Goal: Information Seeking & Learning: Learn about a topic

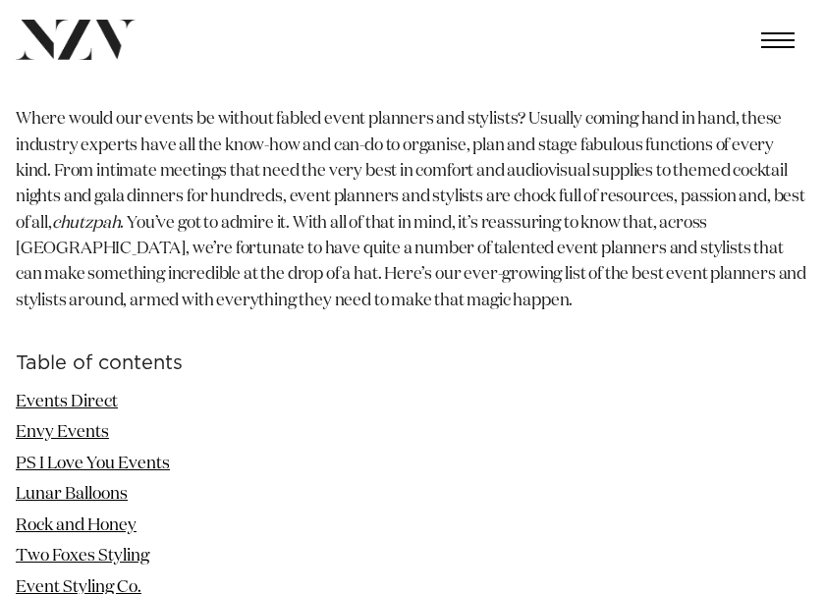
scroll to position [589, 0]
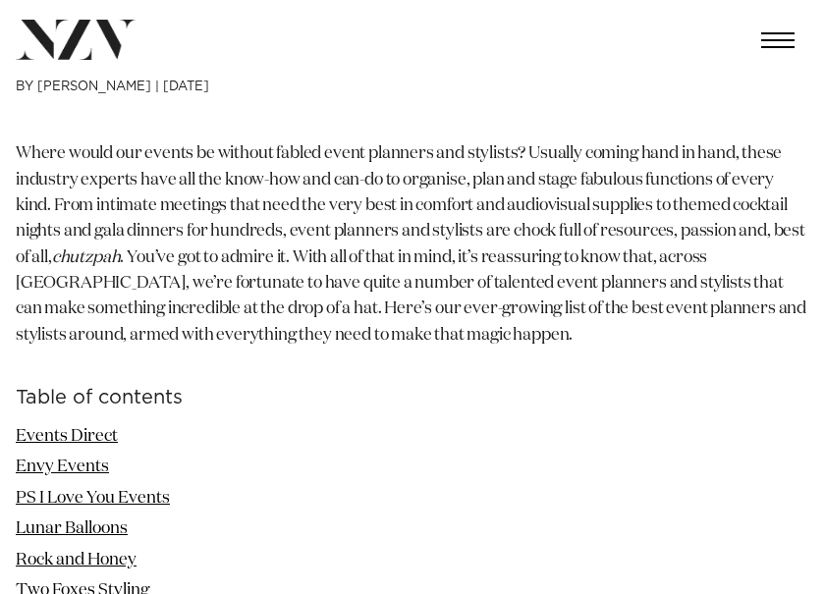
click at [39, 449] on li "Events Direct" at bounding box center [412, 437] width 793 height 26
click at [42, 445] on link "Events Direct" at bounding box center [67, 436] width 102 height 17
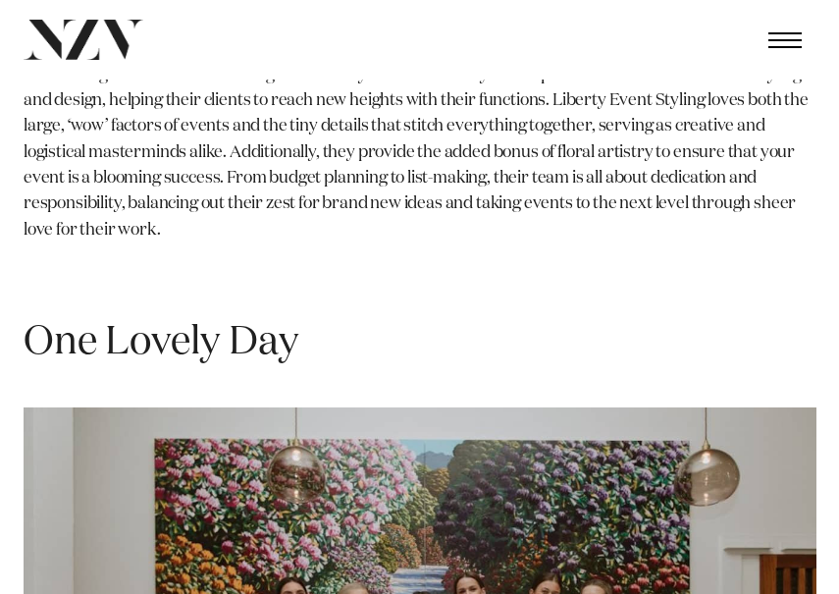
scroll to position [14545, 0]
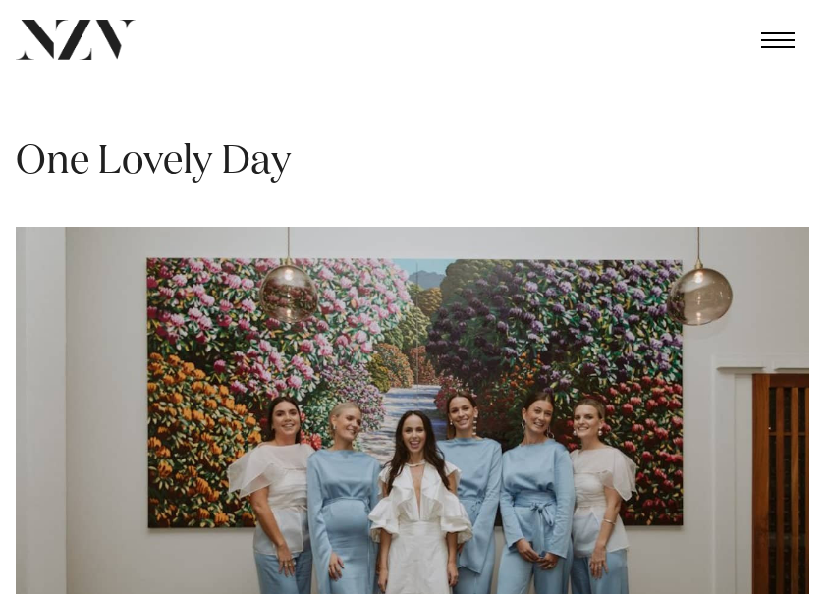
click at [152, 471] on img at bounding box center [412, 491] width 793 height 529
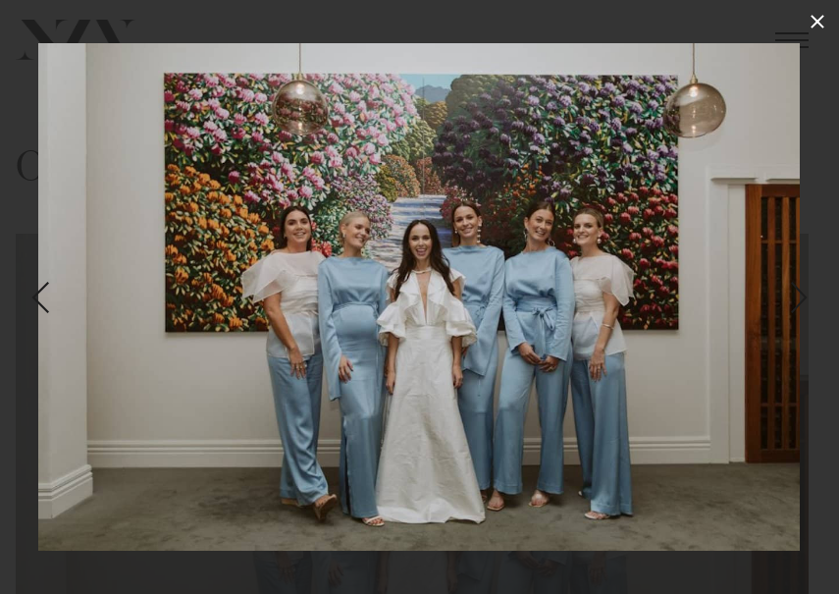
click at [810, 20] on icon at bounding box center [818, 22] width 24 height 24
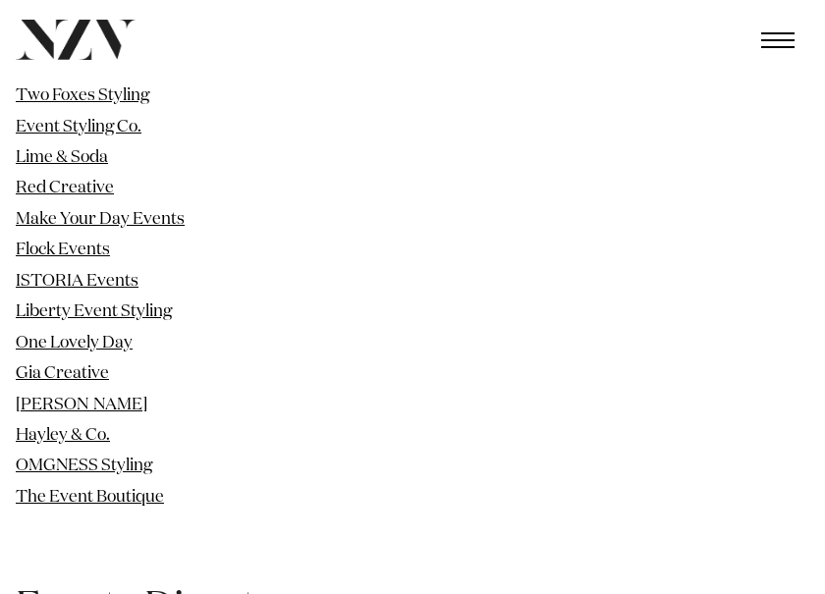
scroll to position [1133, 0]
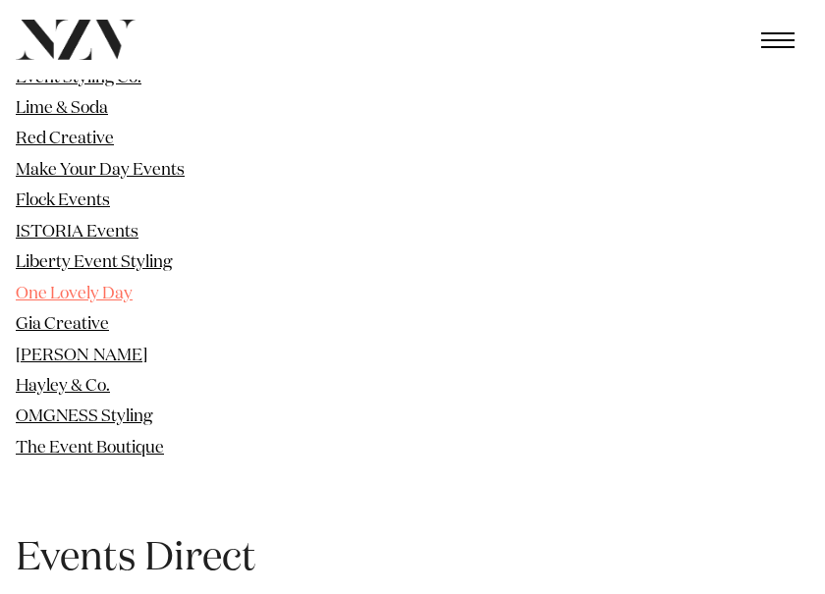
click at [85, 293] on link "One Lovely Day" at bounding box center [74, 294] width 117 height 17
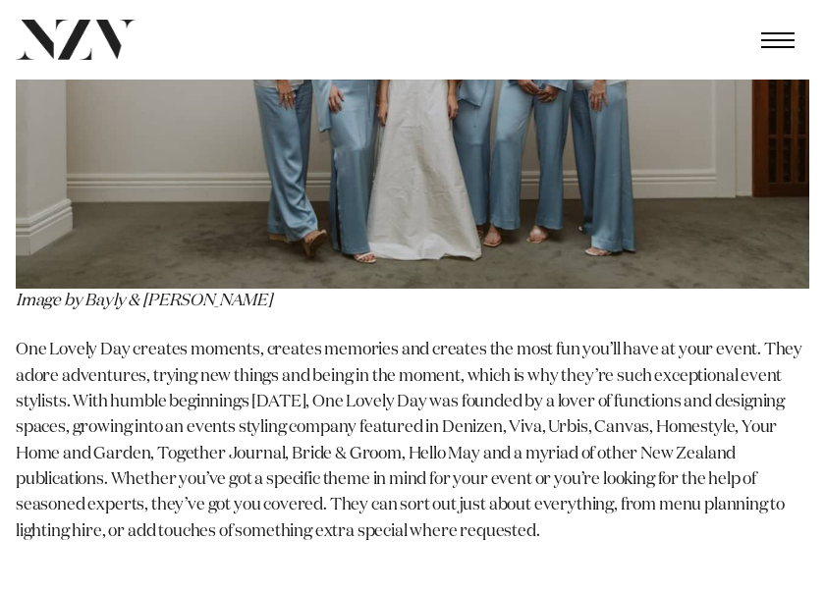
scroll to position [15001, 0]
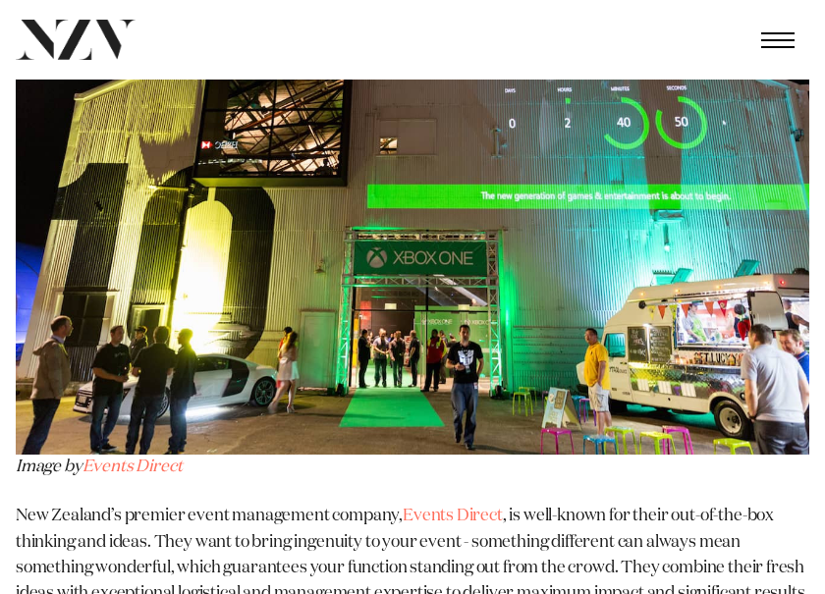
scroll to position [1865, 0]
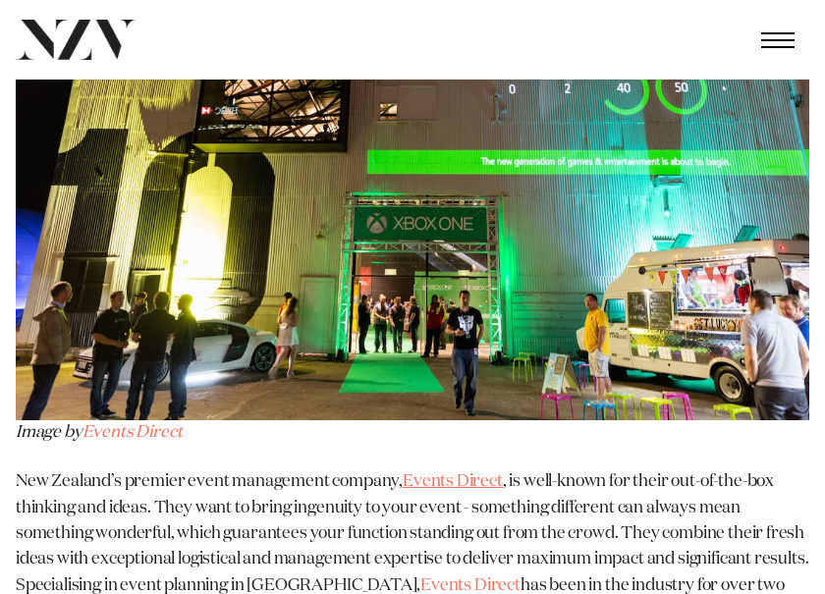
click at [448, 490] on span "Events Direct" at bounding box center [453, 481] width 100 height 17
